Goal: Task Accomplishment & Management: Use online tool/utility

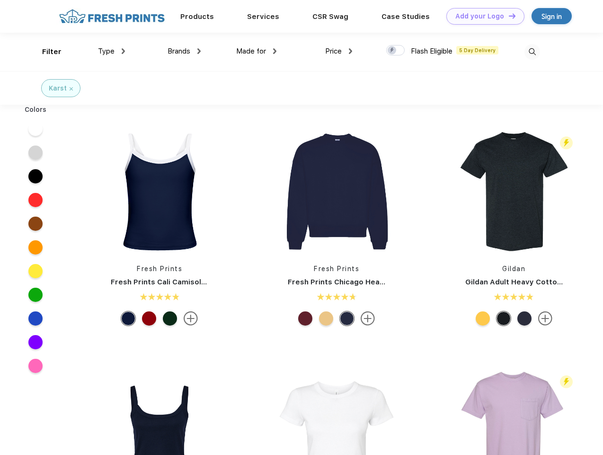
click at [482, 16] on link "Add your Logo Design Tool" at bounding box center [486, 16] width 78 height 17
click at [0, 0] on div "Design Tool" at bounding box center [0, 0] width 0 height 0
click at [508, 16] on link "Add your Logo Design Tool" at bounding box center [486, 16] width 78 height 17
click at [45, 52] on div "Filter" at bounding box center [51, 51] width 19 height 11
click at [112, 51] on span "Type" at bounding box center [106, 51] width 17 height 9
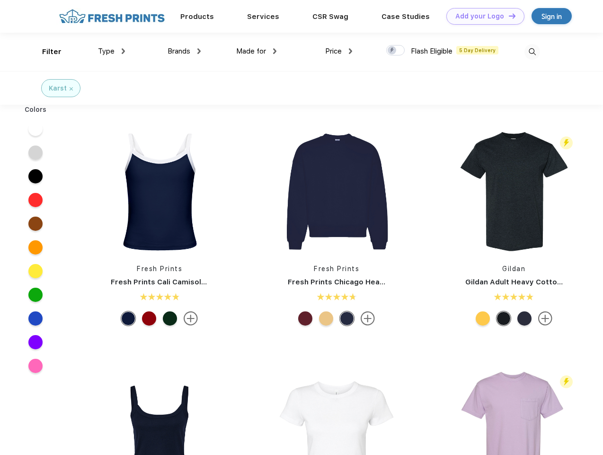
click at [184, 51] on span "Brands" at bounding box center [179, 51] width 23 height 9
click at [257, 51] on span "Made for" at bounding box center [251, 51] width 30 height 9
click at [339, 51] on span "Price" at bounding box center [333, 51] width 17 height 9
click at [396, 51] on div at bounding box center [395, 50] width 18 height 10
click at [393, 51] on input "checkbox" at bounding box center [389, 48] width 6 height 6
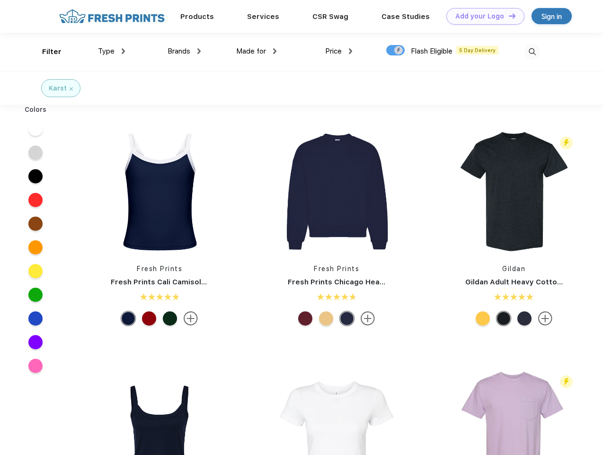
click at [532, 52] on img at bounding box center [533, 52] width 16 height 16
